Goal: Check status: Check status

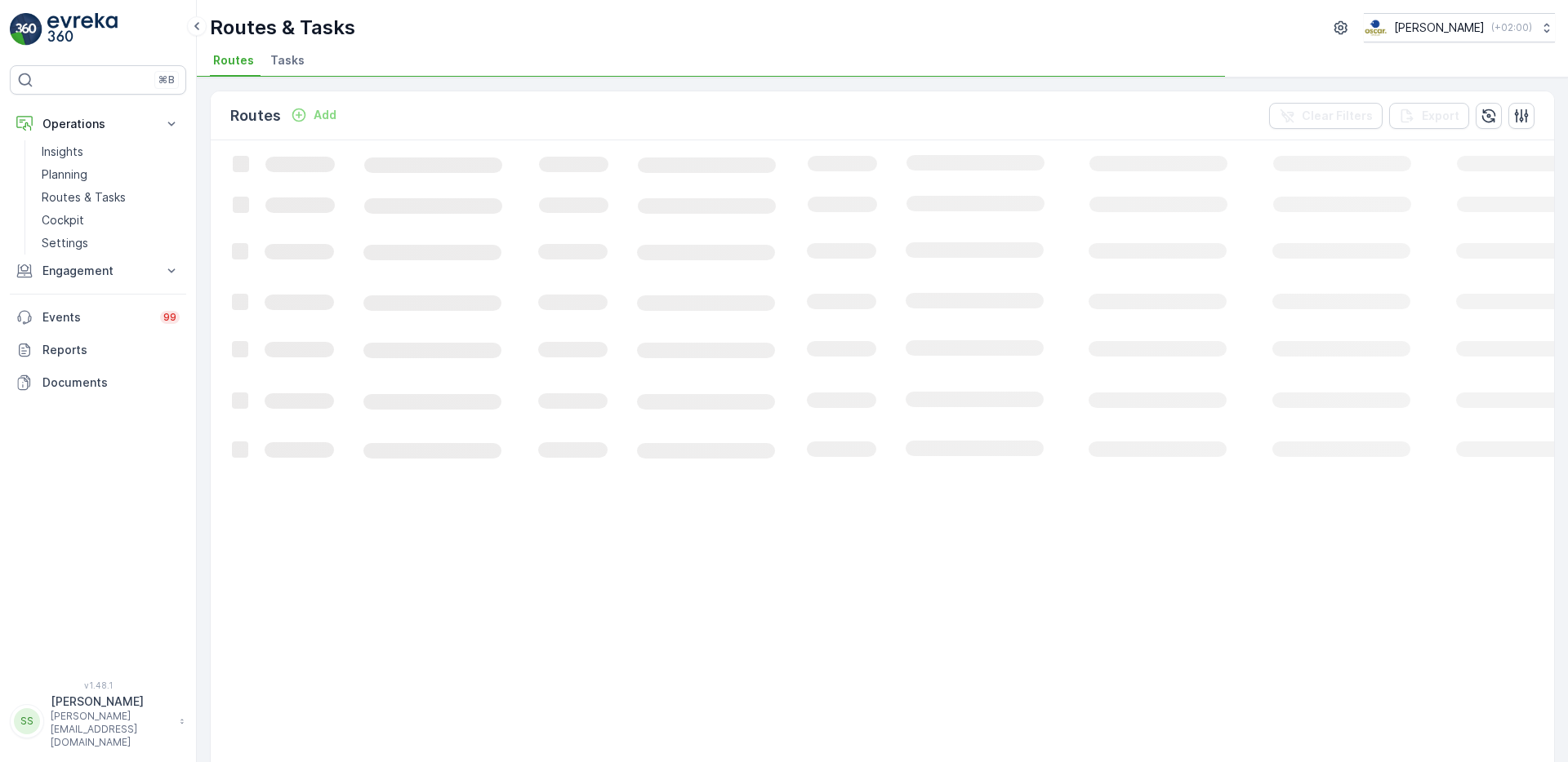
click at [299, 56] on span "Tasks" at bounding box center [287, 60] width 34 height 17
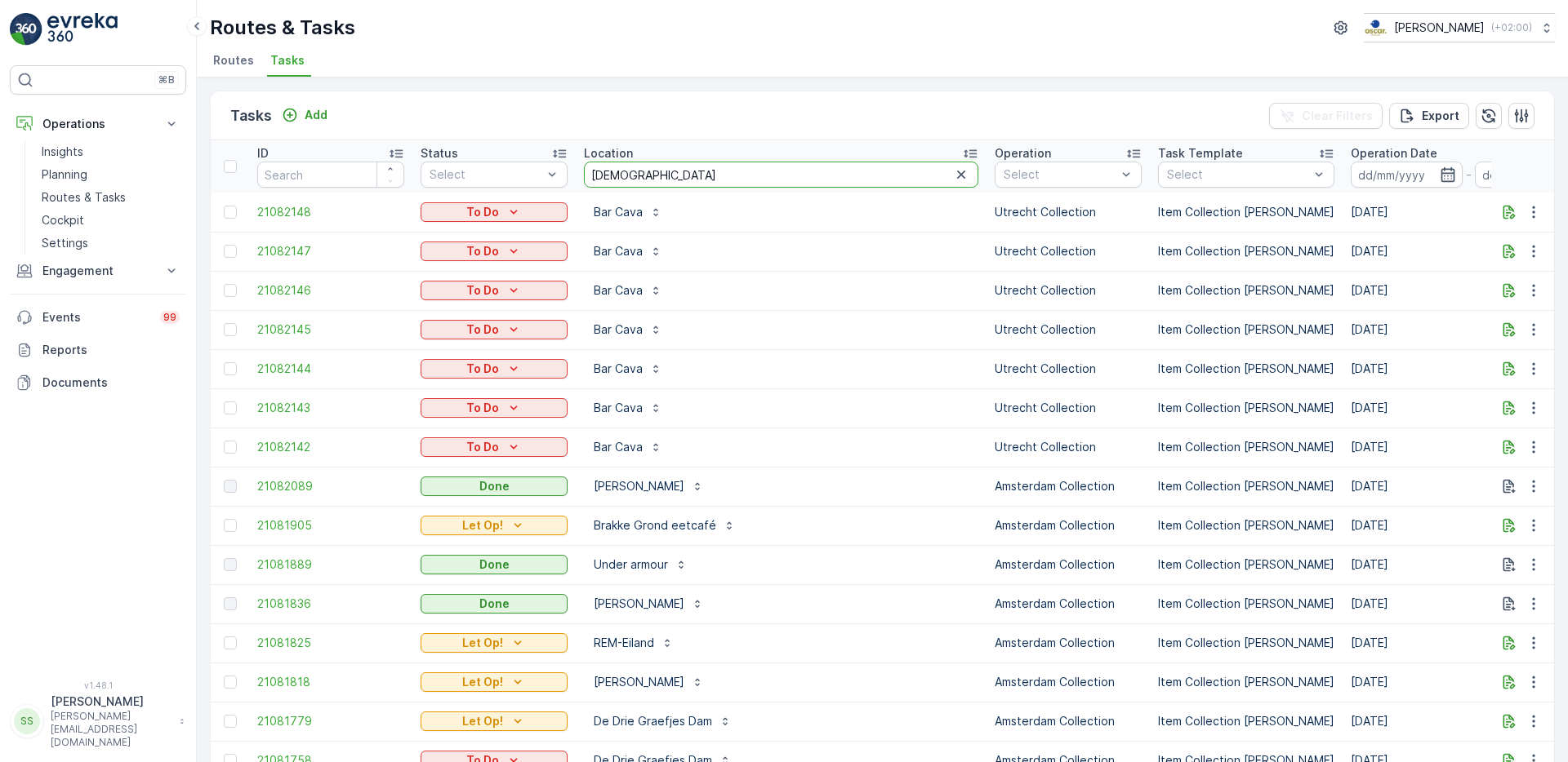
type input "chicke"
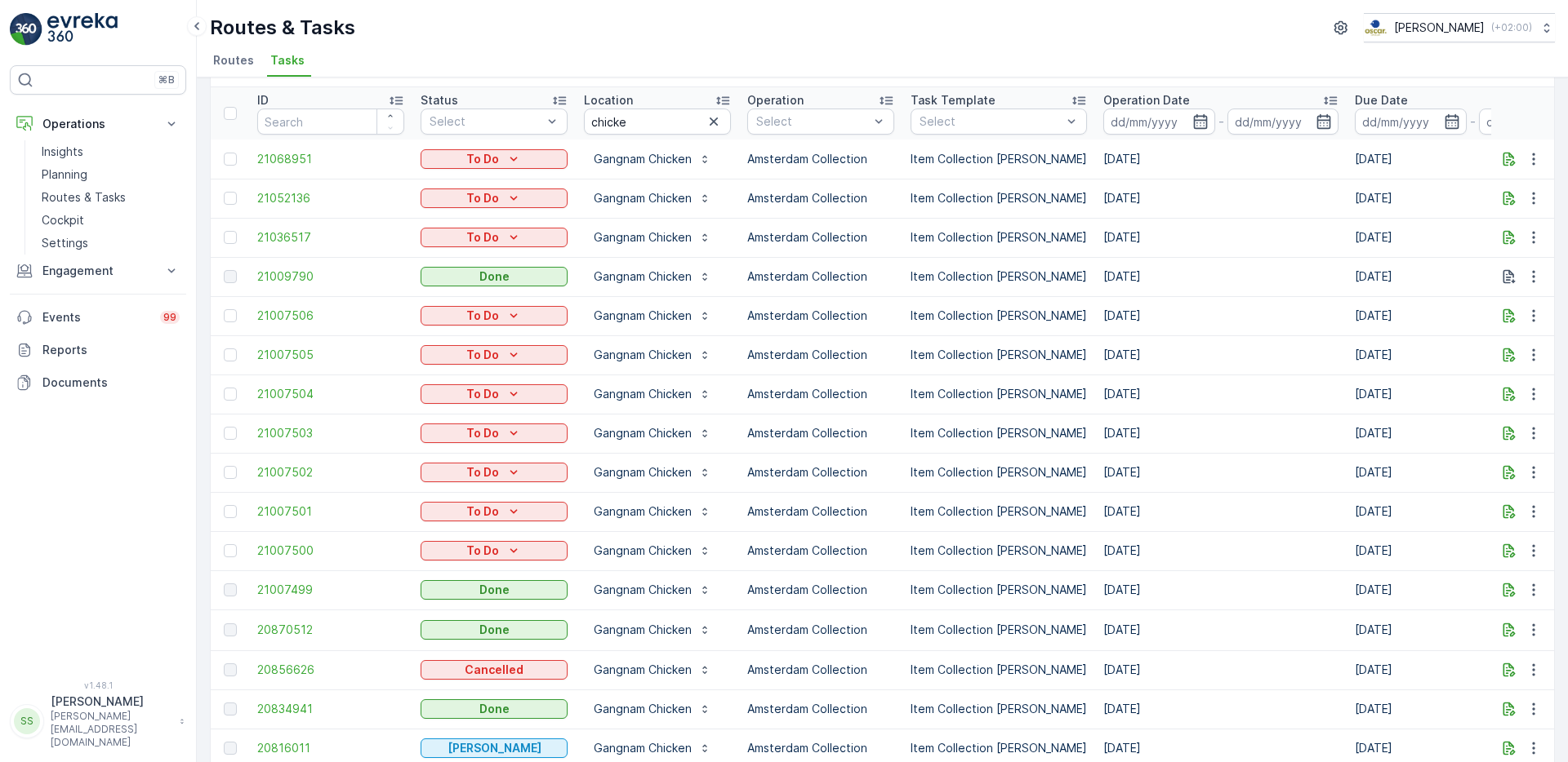
scroll to position [140, 0]
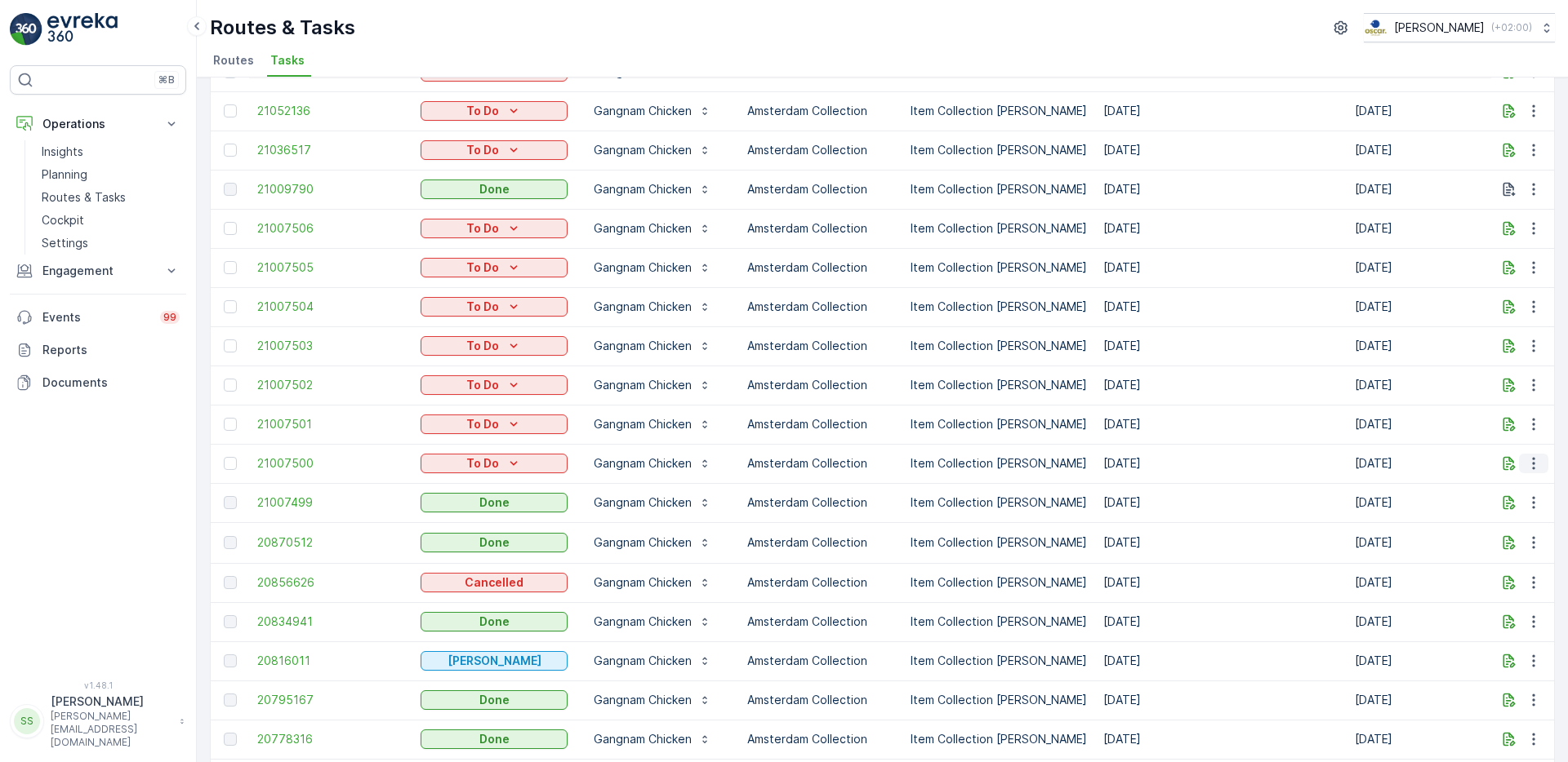
click at [1531, 466] on icon "button" at bounding box center [1534, 463] width 17 height 17
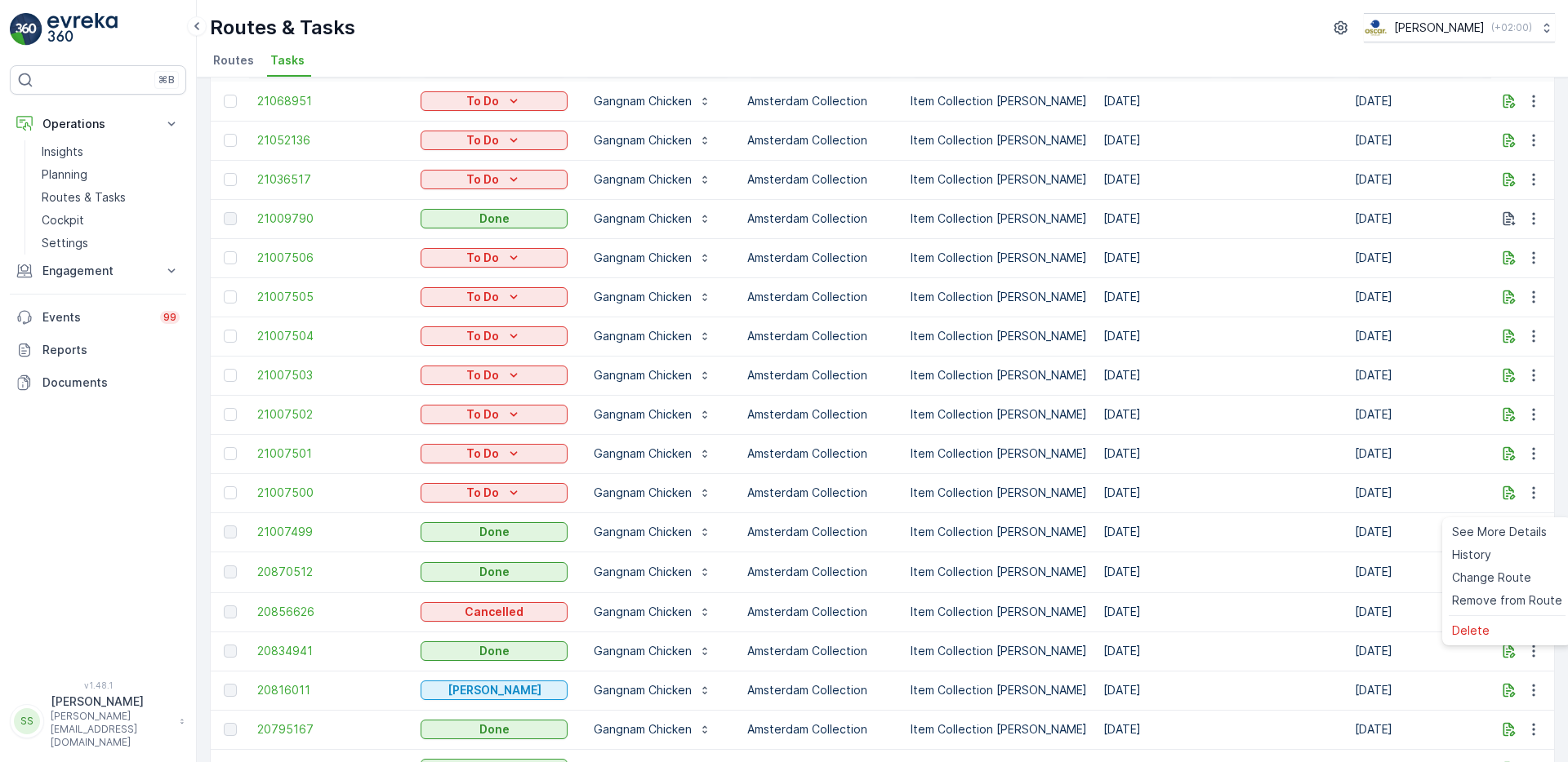
scroll to position [96, 0]
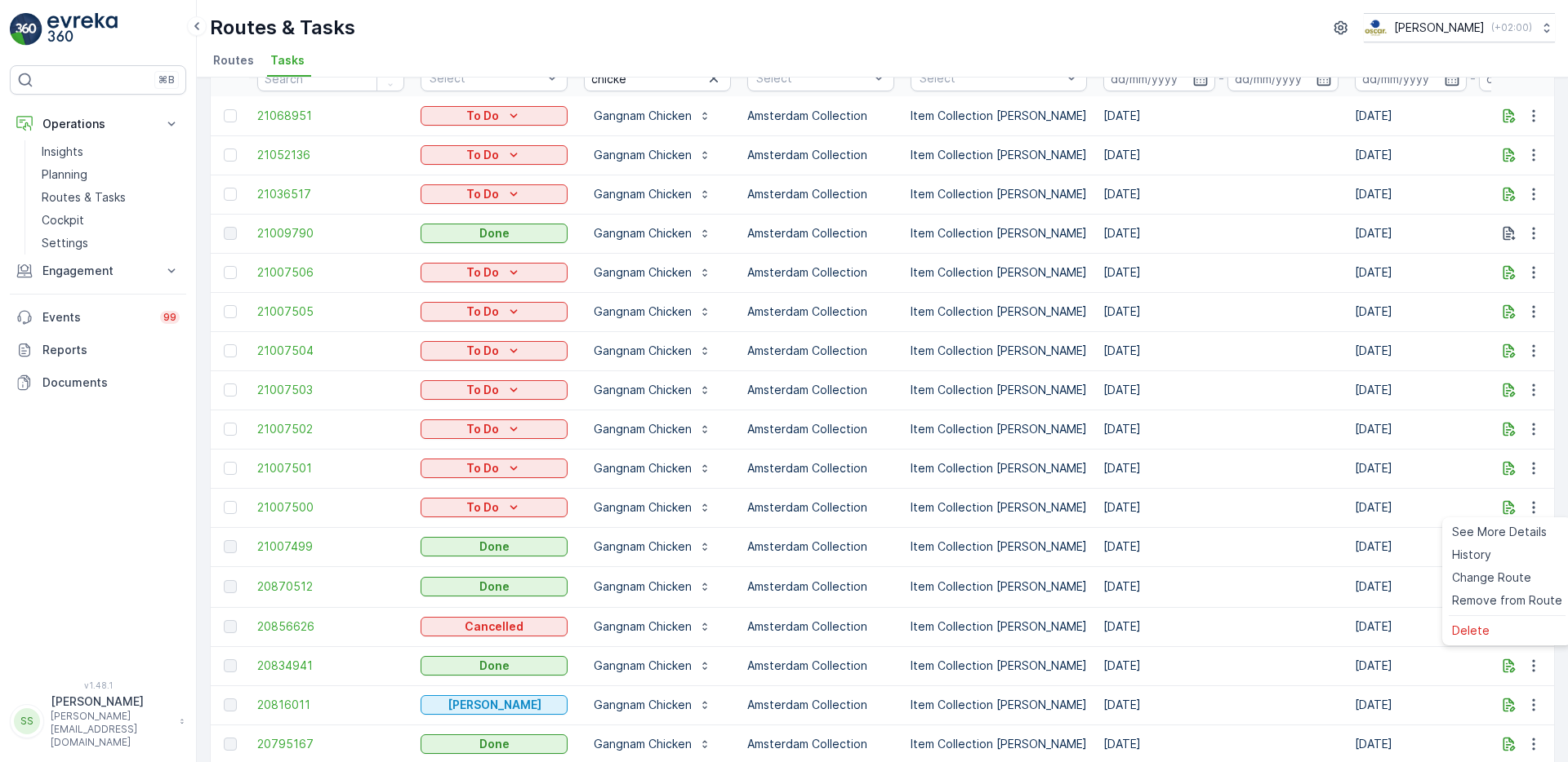
click at [251, 61] on span "Routes" at bounding box center [234, 60] width 41 height 17
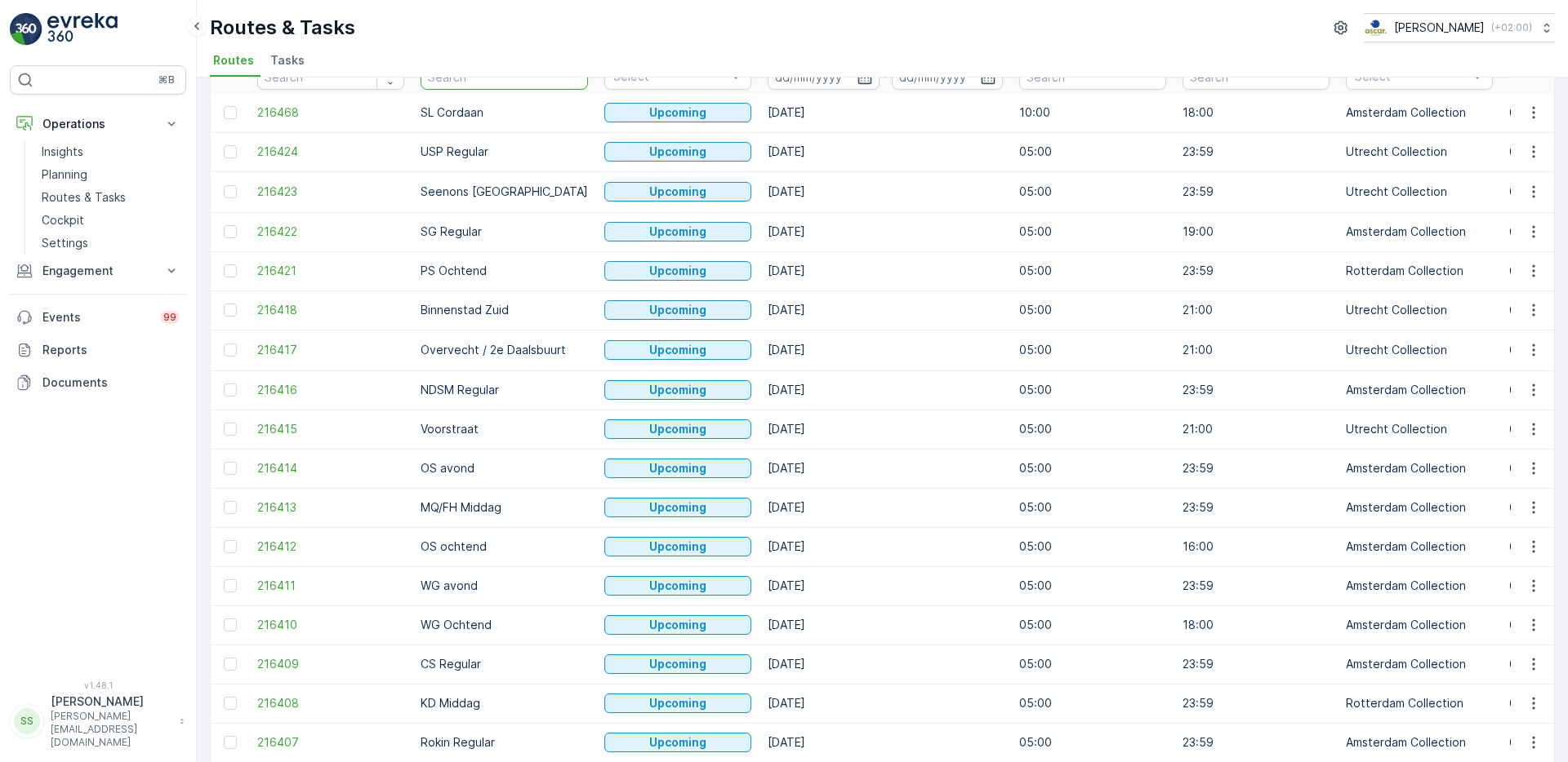
click at [522, 89] on input "text" at bounding box center [504, 77] width 167 height 27
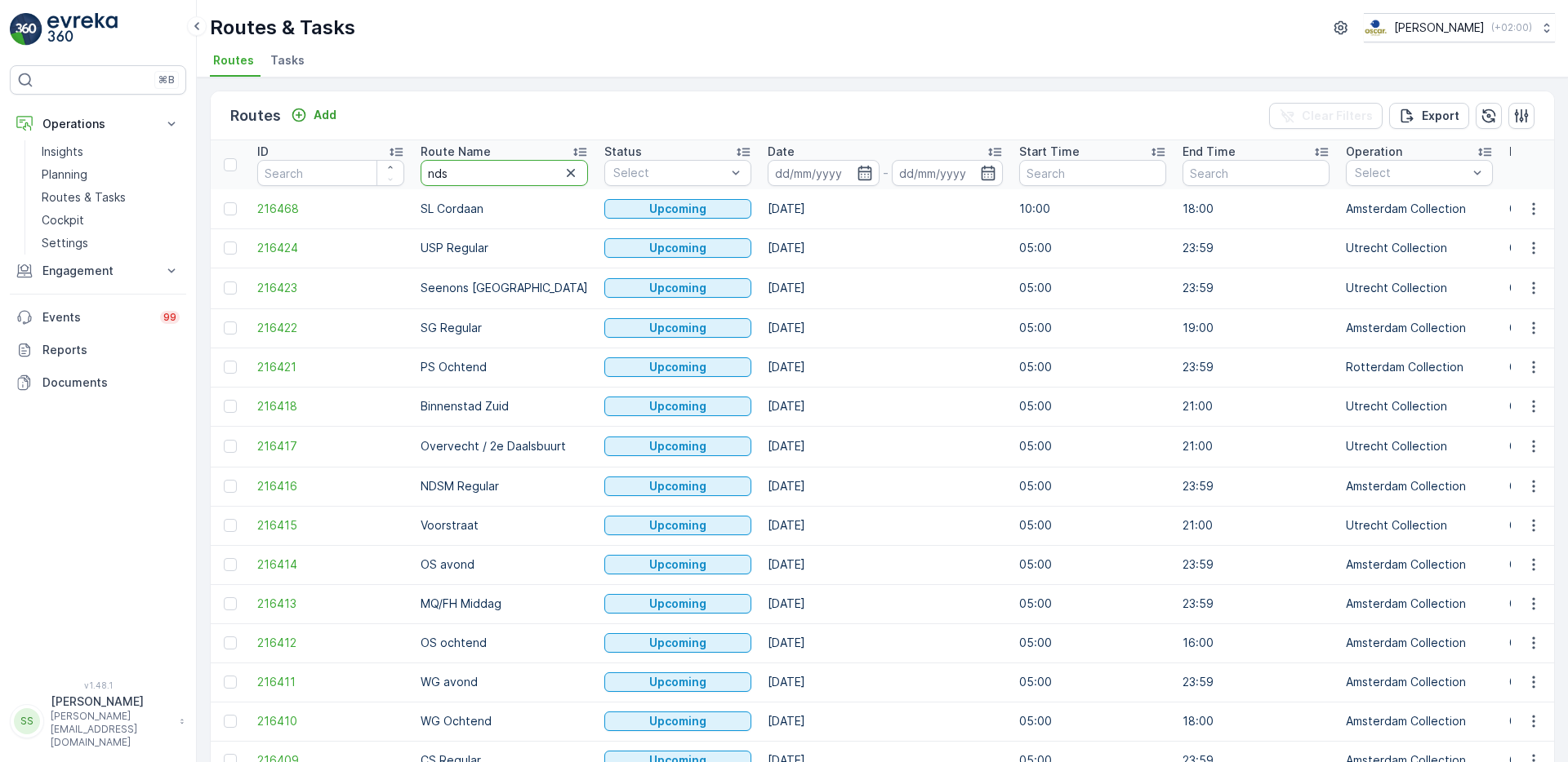
type input "ndsm"
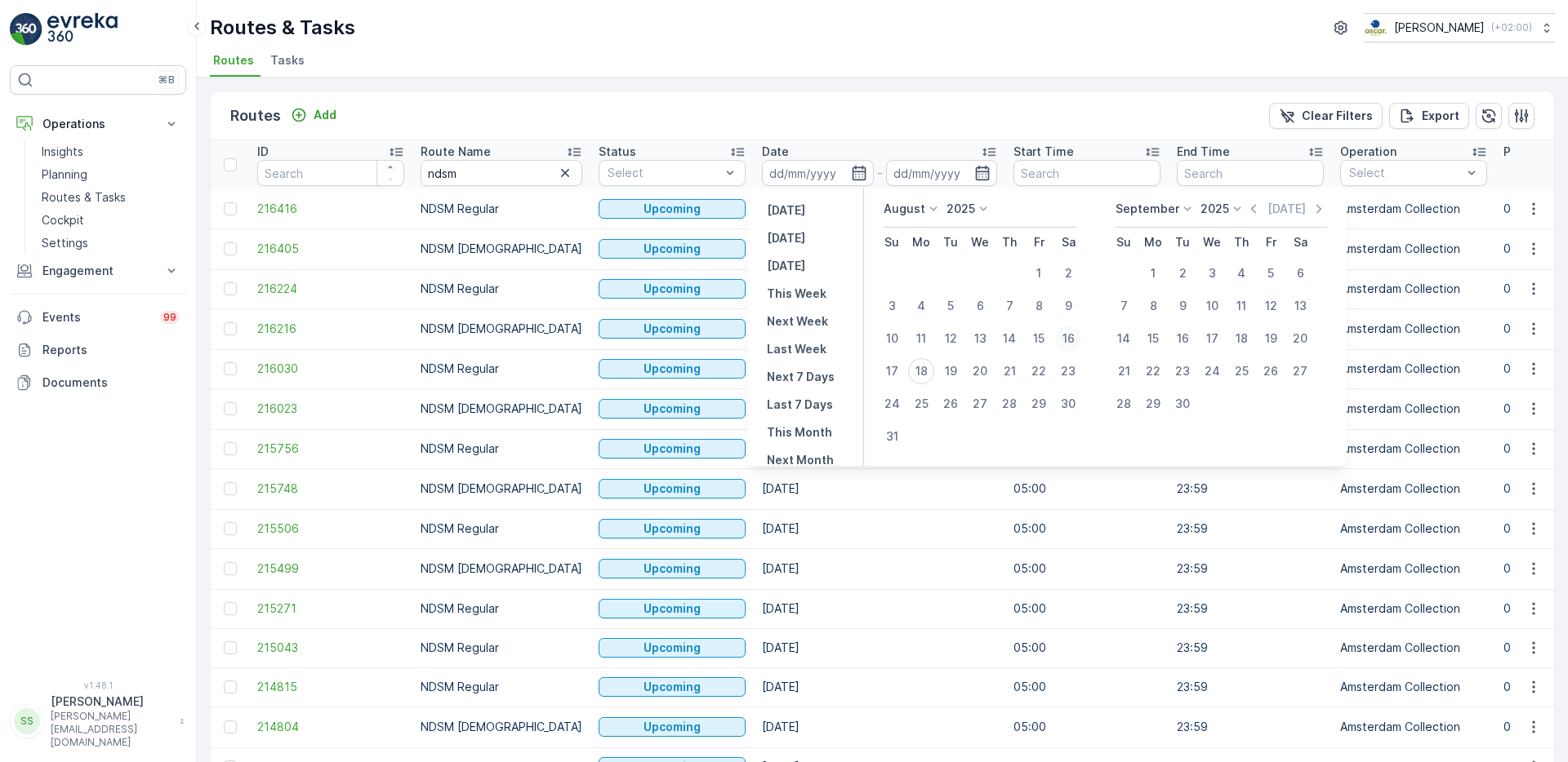
click at [1068, 340] on div "16" at bounding box center [1068, 339] width 27 height 27
type input "[DATE]"
click at [895, 370] on div "17" at bounding box center [891, 371] width 27 height 27
type input "[DATE]"
click at [1075, 343] on div "16" at bounding box center [1068, 339] width 27 height 27
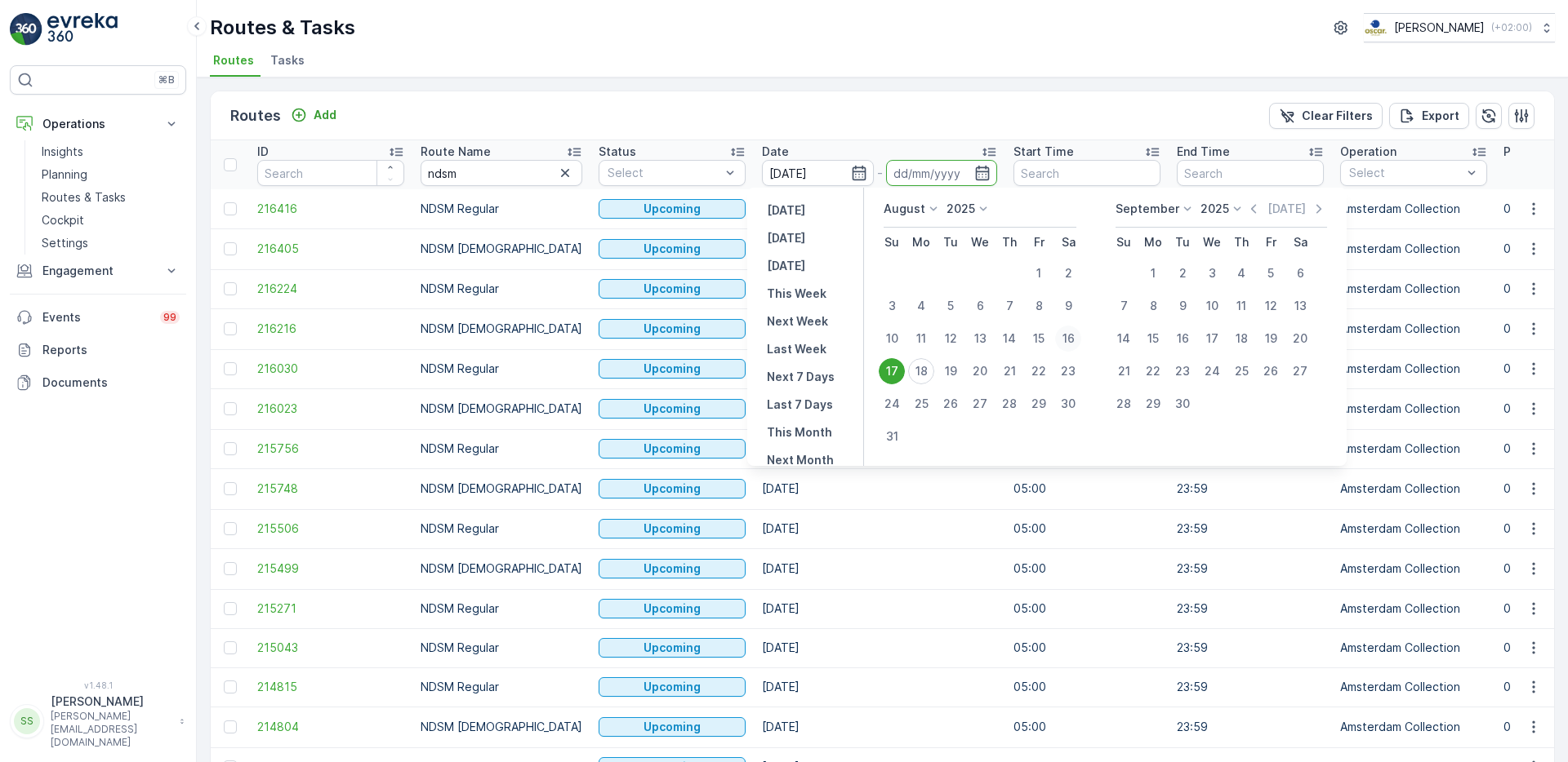
type input "[DATE]"
click at [903, 372] on div "17" at bounding box center [891, 371] width 27 height 27
type input "[DATE]"
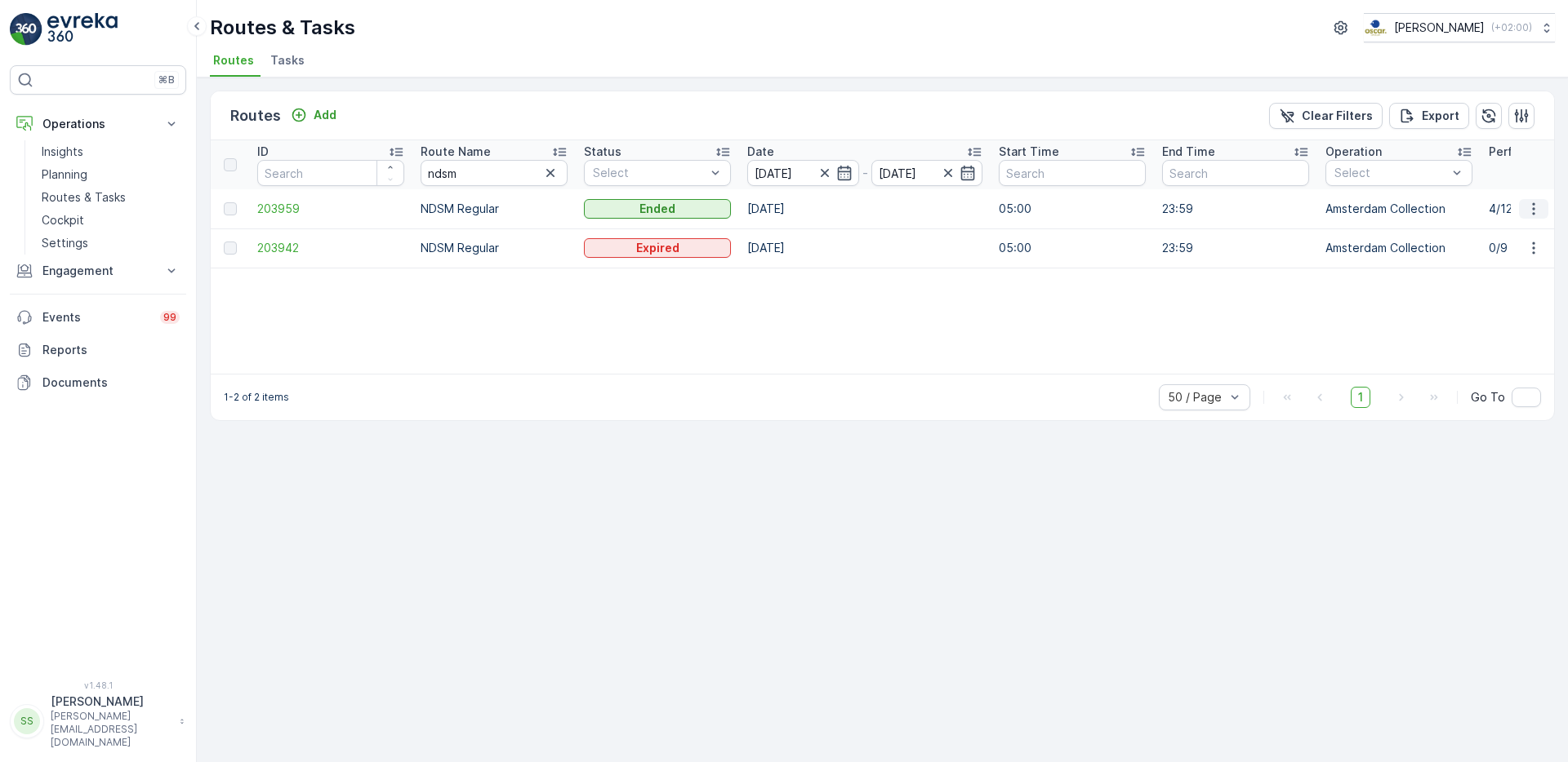
click at [1536, 207] on icon "button" at bounding box center [1534, 208] width 17 height 17
click at [1530, 257] on span "View Route Tracking" at bounding box center [1504, 256] width 113 height 17
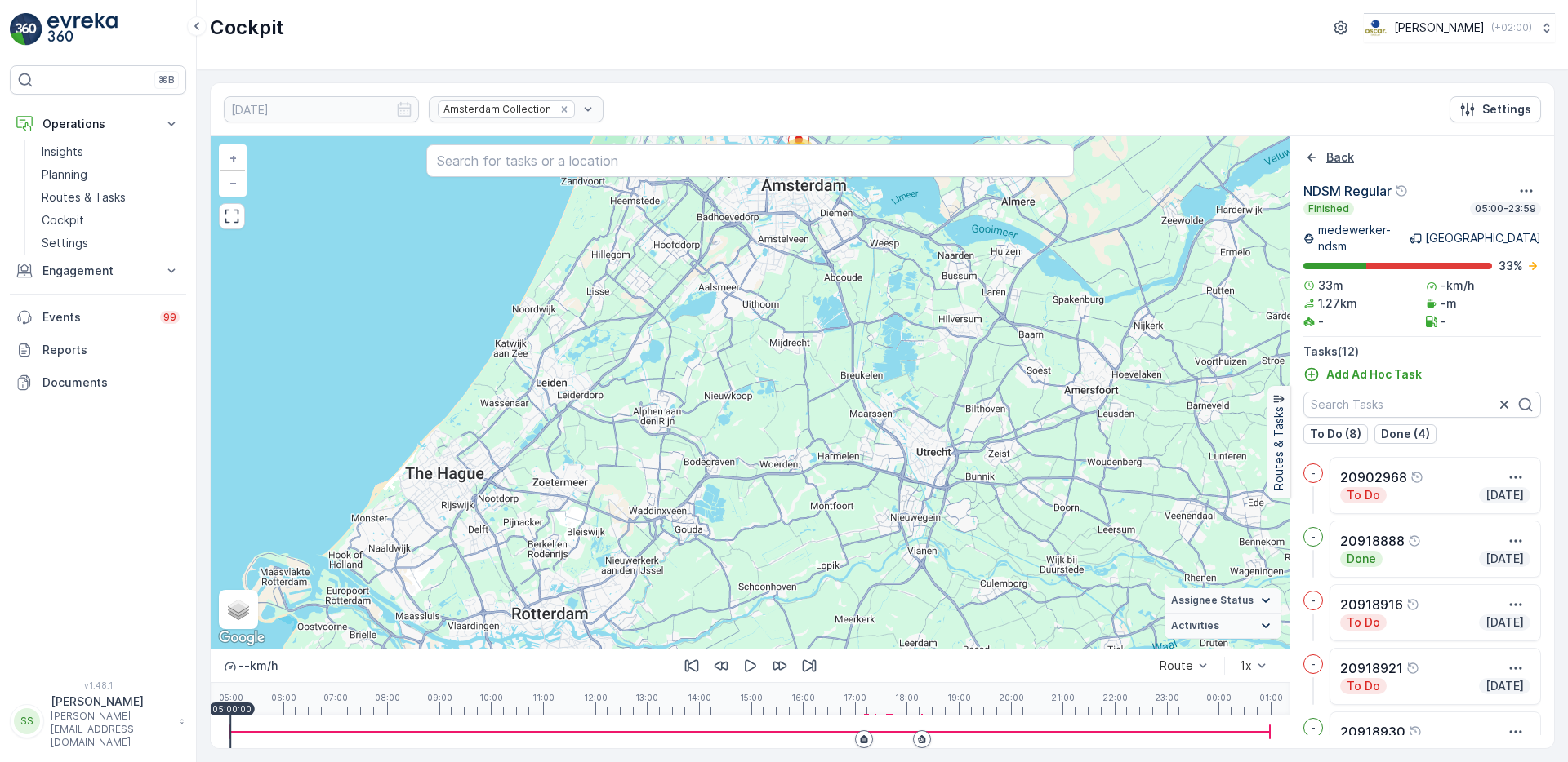
click at [1312, 161] on icon "Back" at bounding box center [1312, 157] width 8 height 8
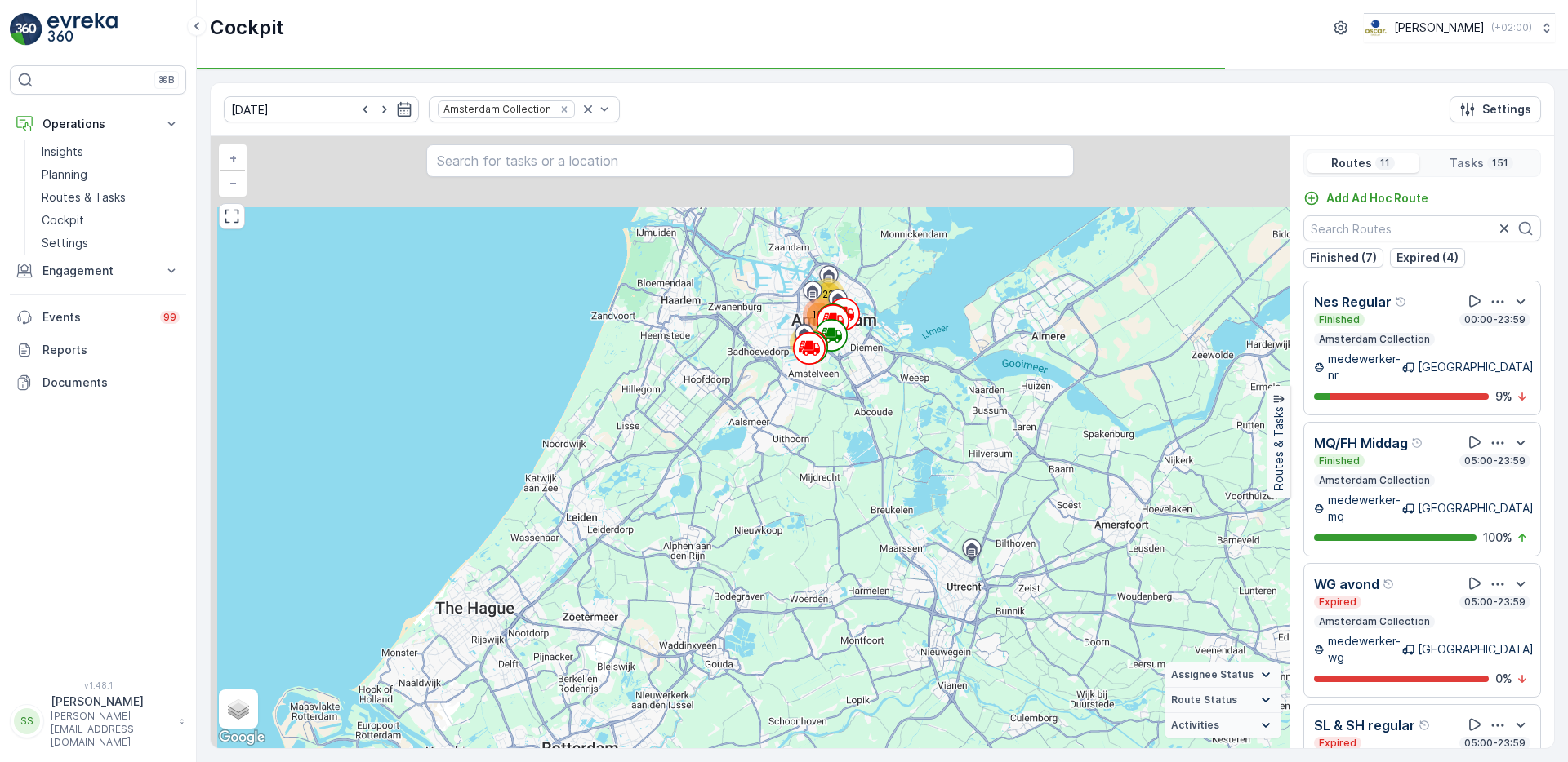
click at [868, 486] on div "14 115 22 + − Satellite Roadmap Terrain Hybrid Leaflet Keyboard shortcuts Map D…" at bounding box center [750, 442] width 1079 height 612
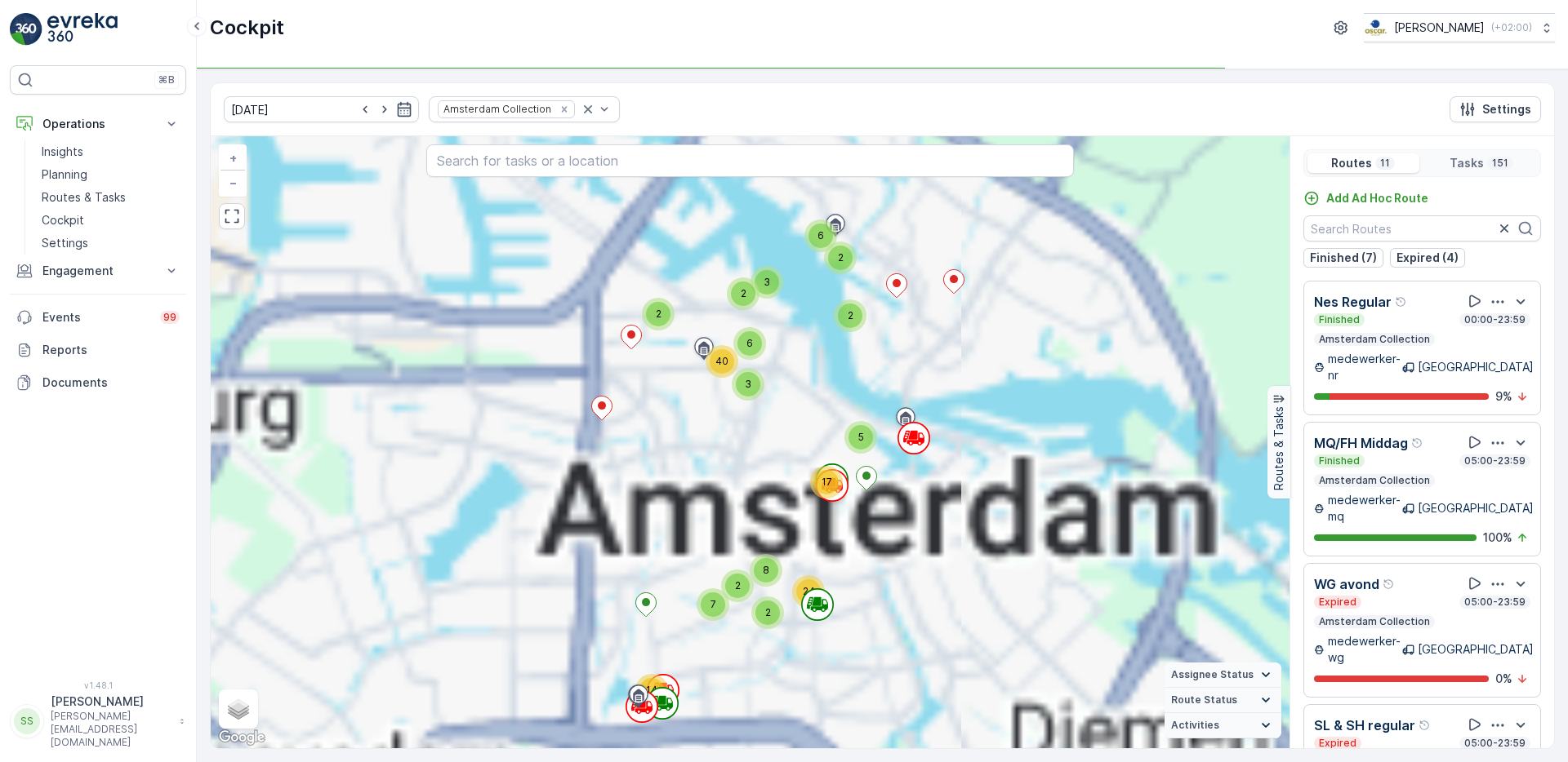
drag, startPoint x: 756, startPoint y: 391, endPoint x: 981, endPoint y: 517, distance: 257.9
click at [973, 538] on div "14 5 2 2 2 6 3 7 17 2 2 8 24 2 3 6 40 + − Satellite Roadmap Terrain Hybrid Leaf…" at bounding box center [750, 442] width 1079 height 612
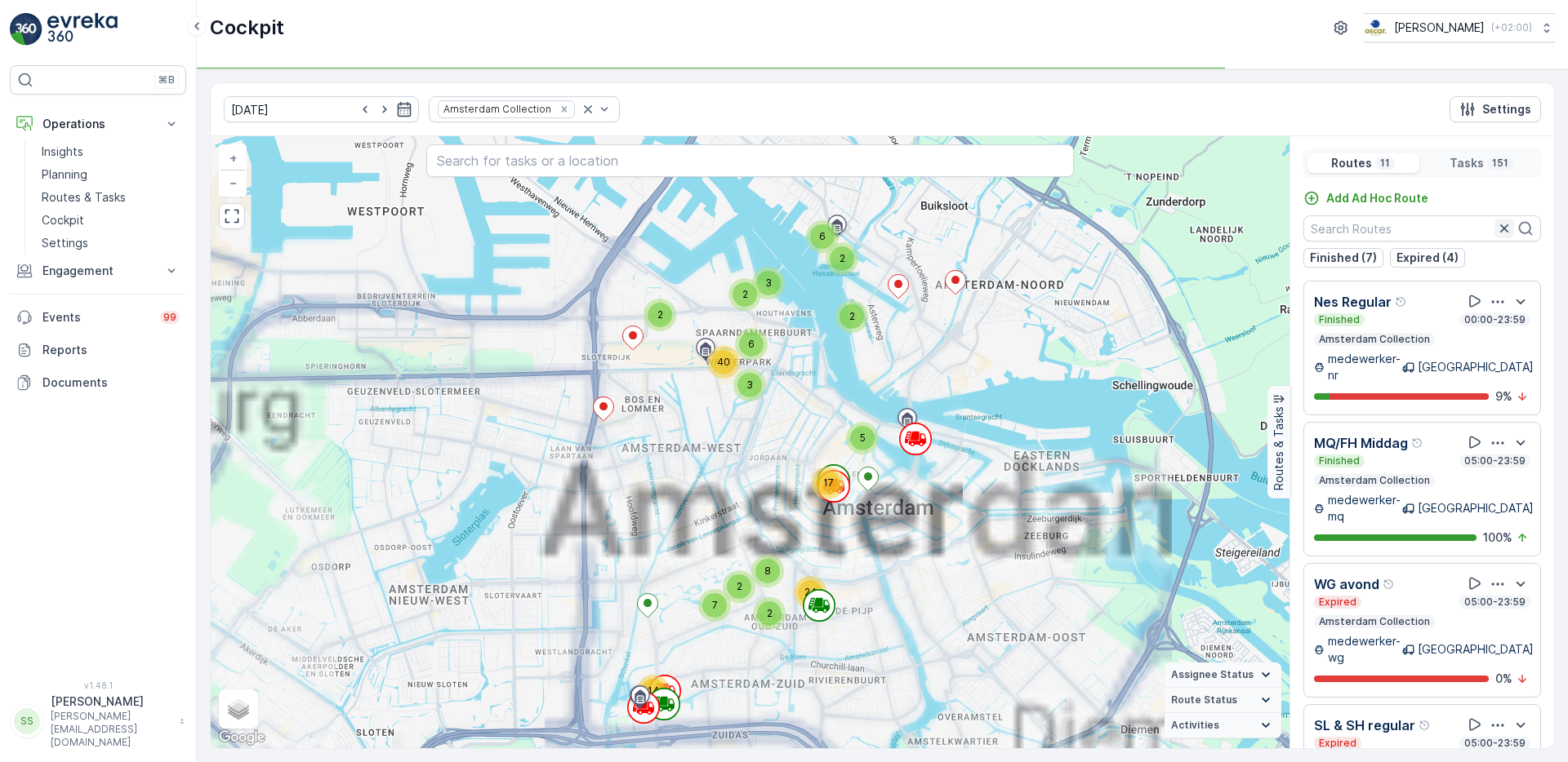
click at [1500, 232] on icon "button" at bounding box center [1504, 228] width 17 height 17
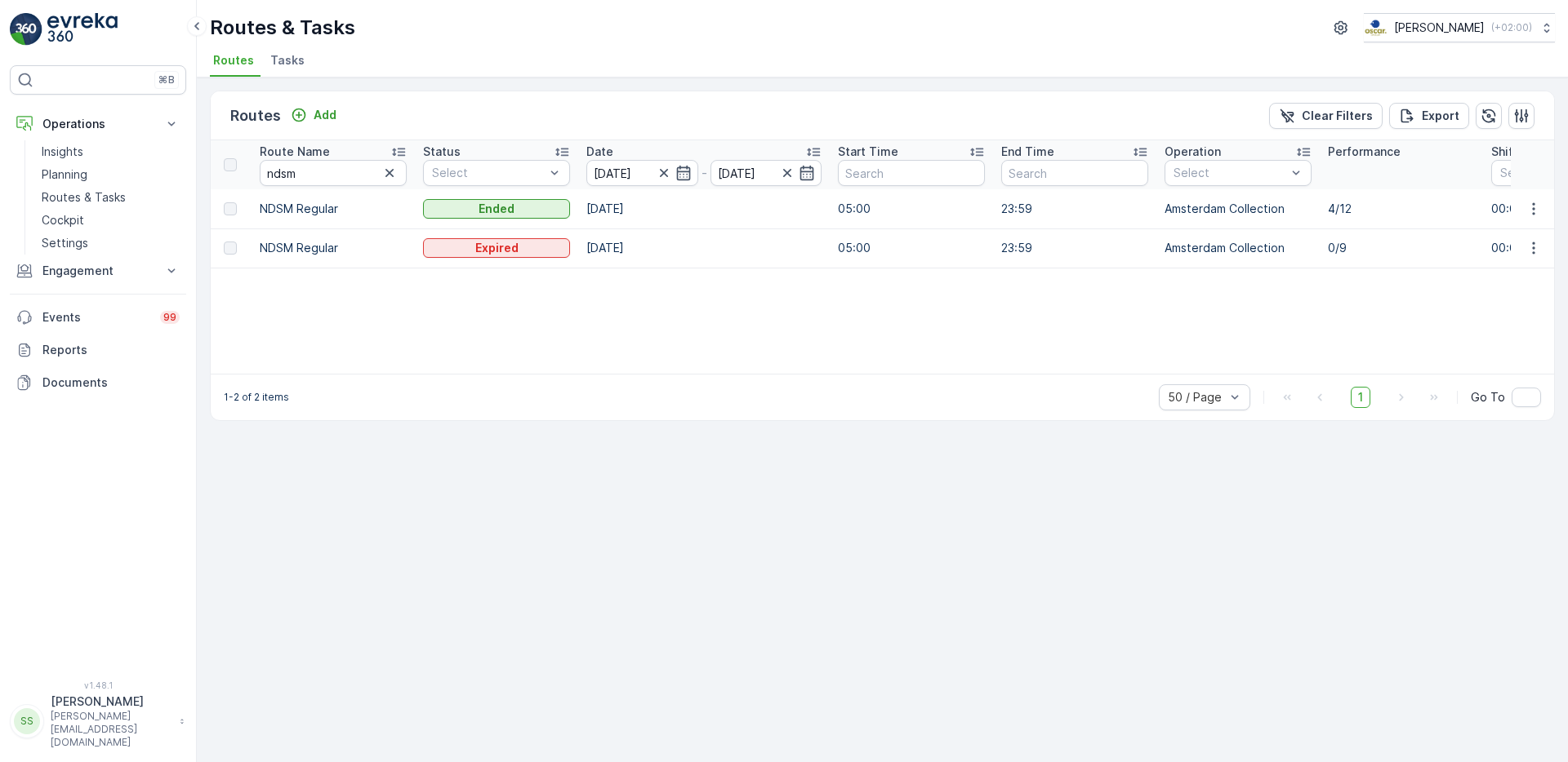
scroll to position [0, 159]
